Goal: Download file/media

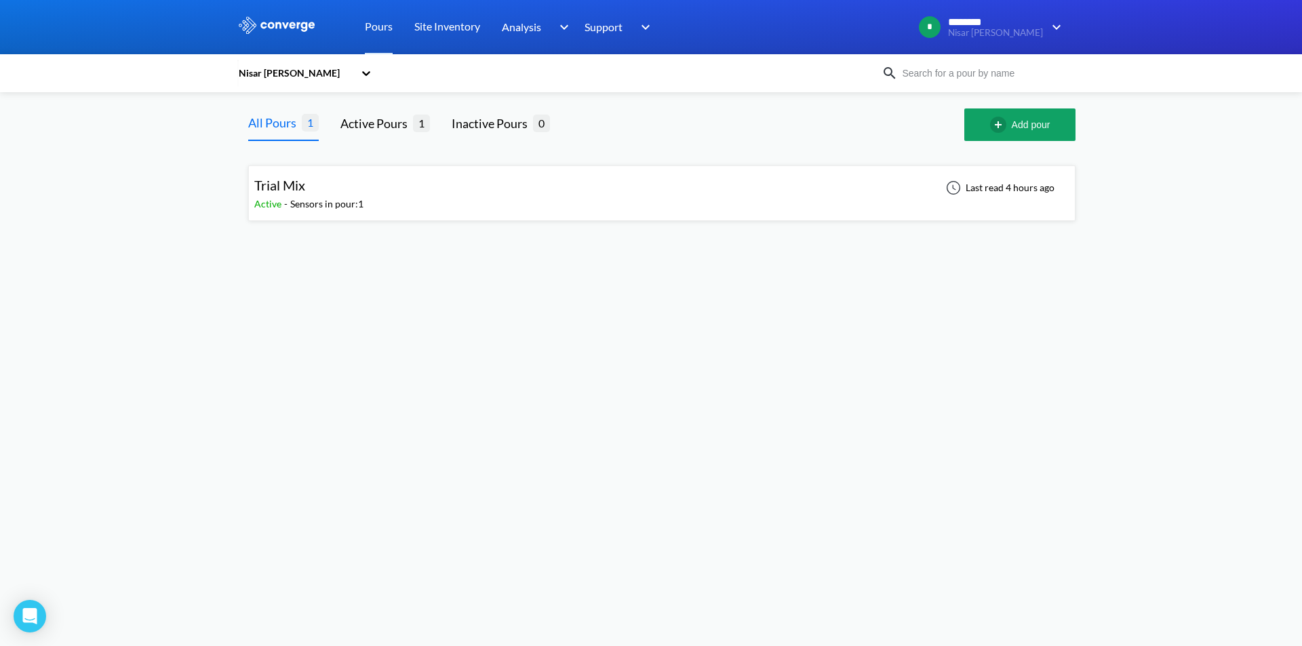
click at [731, 207] on div "Trial Mix Active - Sensors in pour: 1 Last read 4 hours ago" at bounding box center [661, 193] width 815 height 43
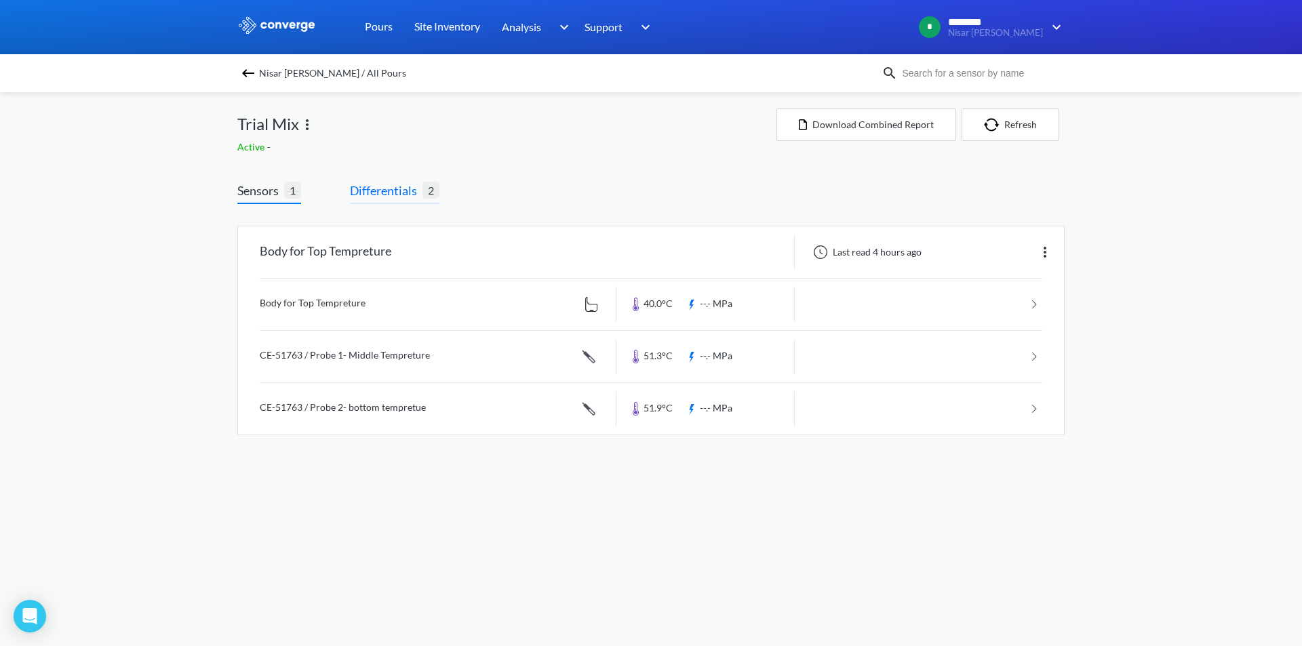
click at [412, 191] on span "Differentials" at bounding box center [386, 190] width 73 height 19
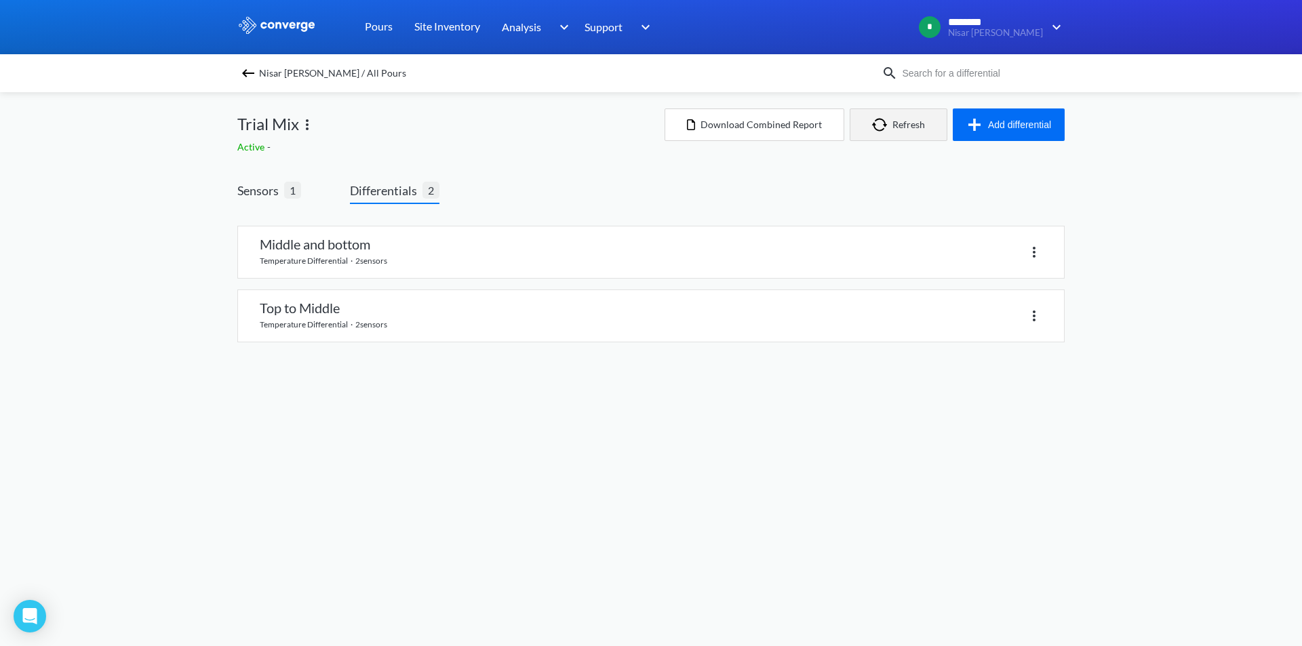
click at [905, 118] on button "Refresh" at bounding box center [899, 124] width 98 height 33
click at [298, 194] on span "1" at bounding box center [292, 190] width 17 height 17
click at [252, 196] on span "Sensors" at bounding box center [260, 190] width 47 height 19
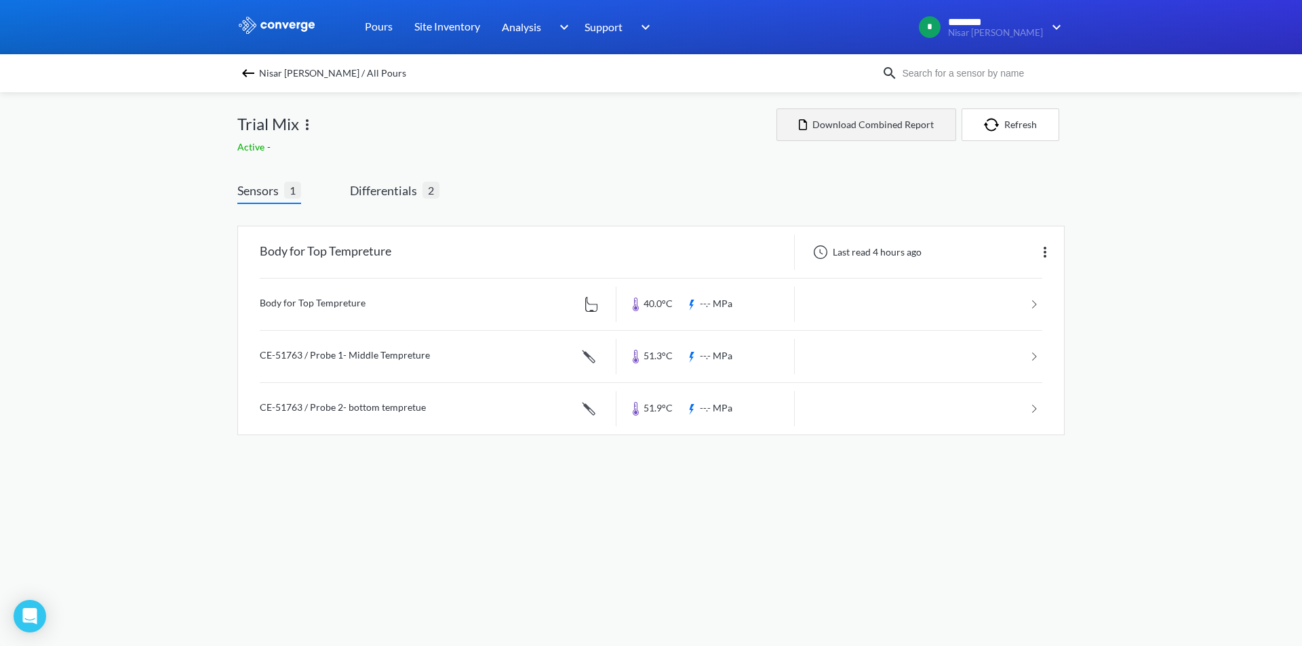
click at [825, 125] on button "Download Combined Report" at bounding box center [866, 124] width 180 height 33
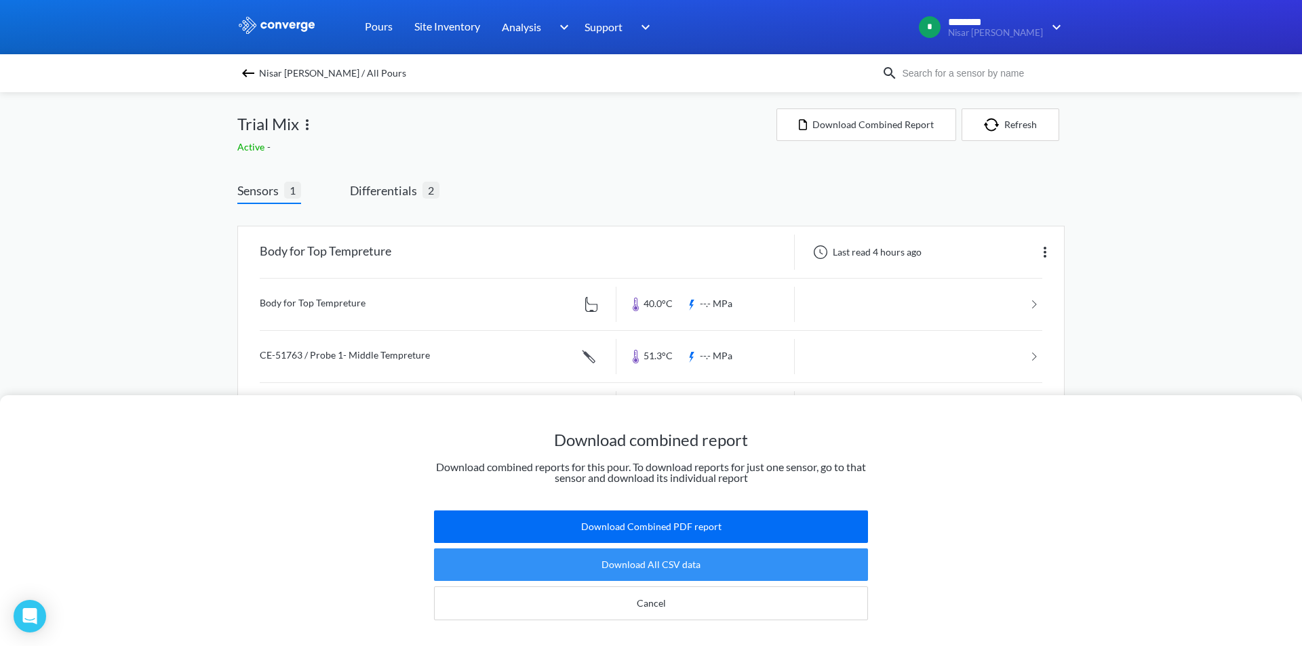
click at [714, 554] on button "Download All CSV data" at bounding box center [651, 564] width 434 height 33
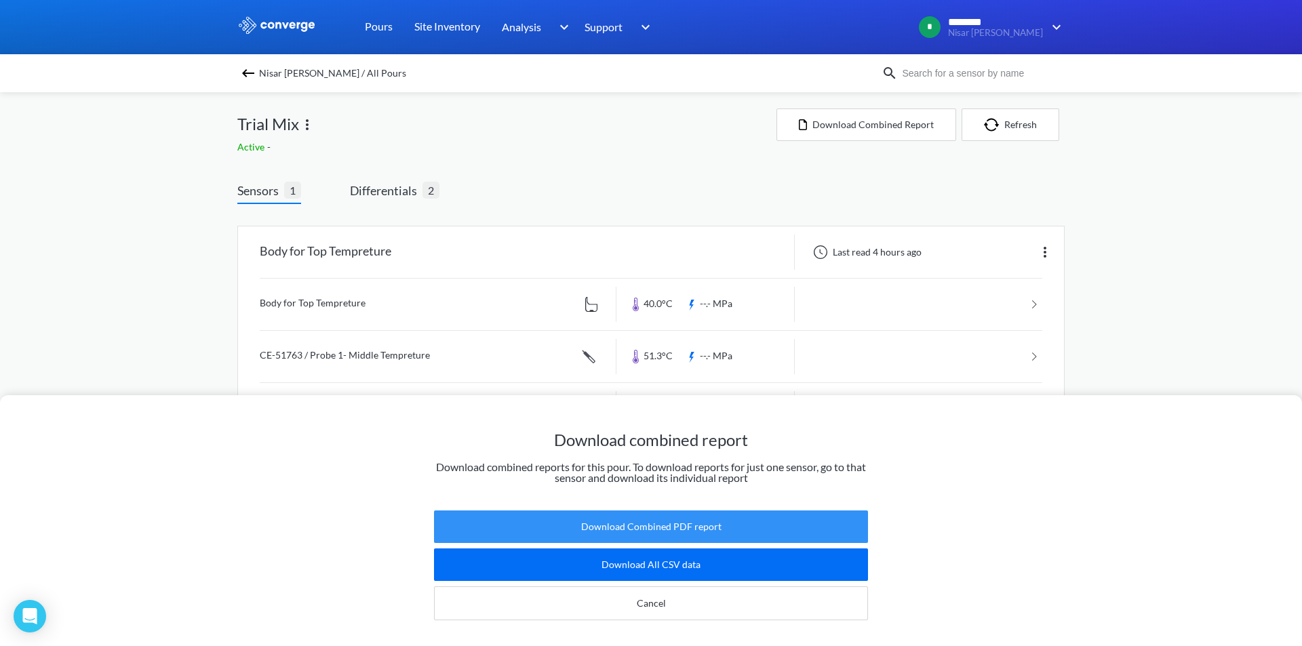
click at [660, 511] on button "Download Combined PDF report" at bounding box center [651, 527] width 434 height 33
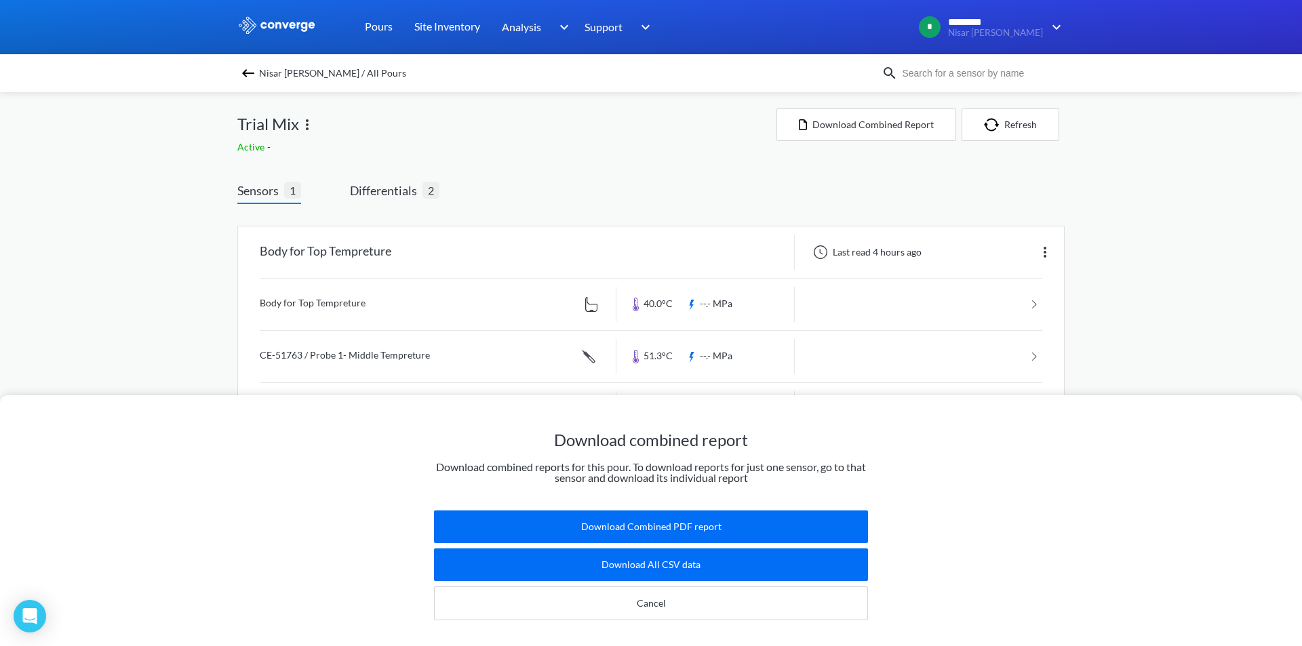
click at [431, 188] on div "Download combined report Download combined reports for this pour. To download r…" at bounding box center [651, 323] width 1302 height 646
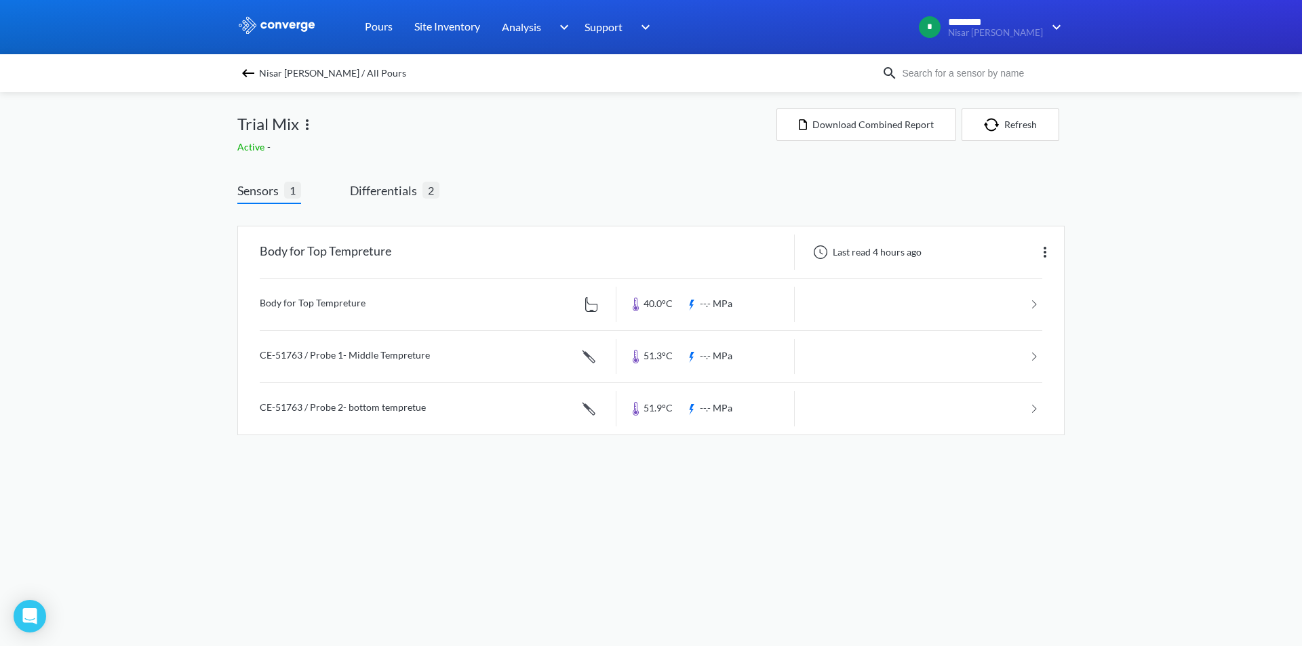
click at [291, 28] on img at bounding box center [276, 25] width 79 height 18
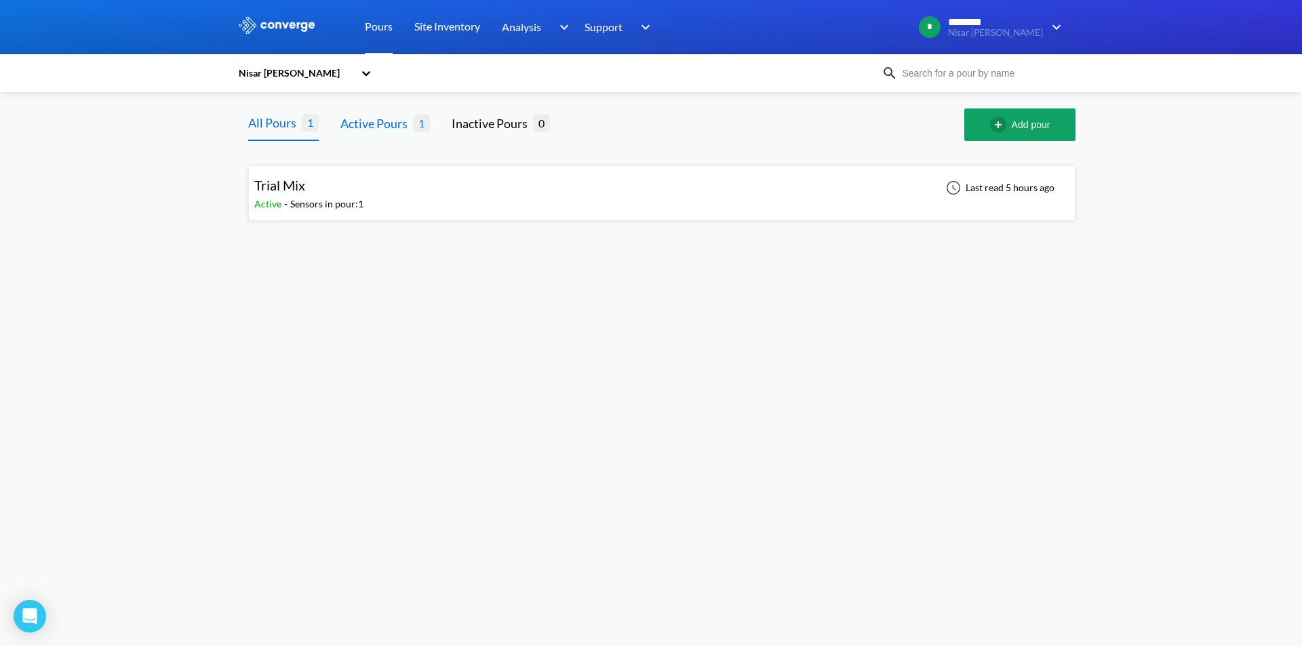
click at [393, 129] on div "Active Pours" at bounding box center [376, 123] width 73 height 19
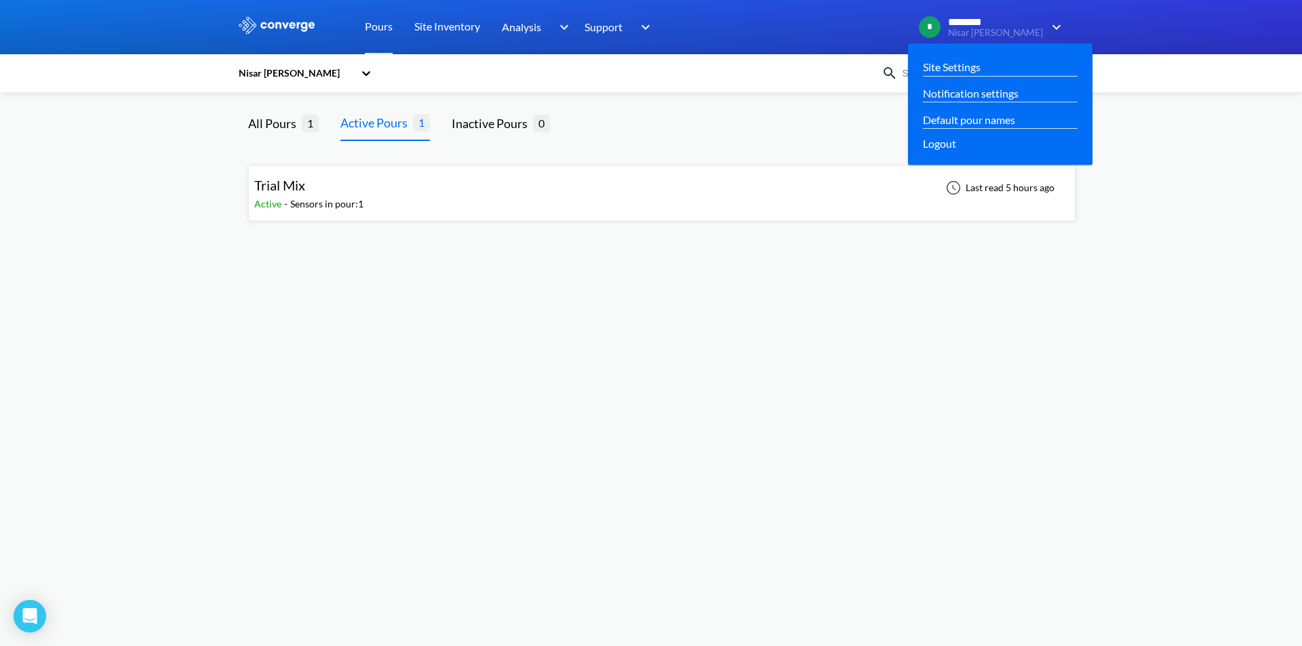
click at [1060, 29] on img at bounding box center [1054, 27] width 22 height 16
click at [956, 141] on span "Logout" at bounding box center [939, 143] width 33 height 17
